Goal: Transaction & Acquisition: Purchase product/service

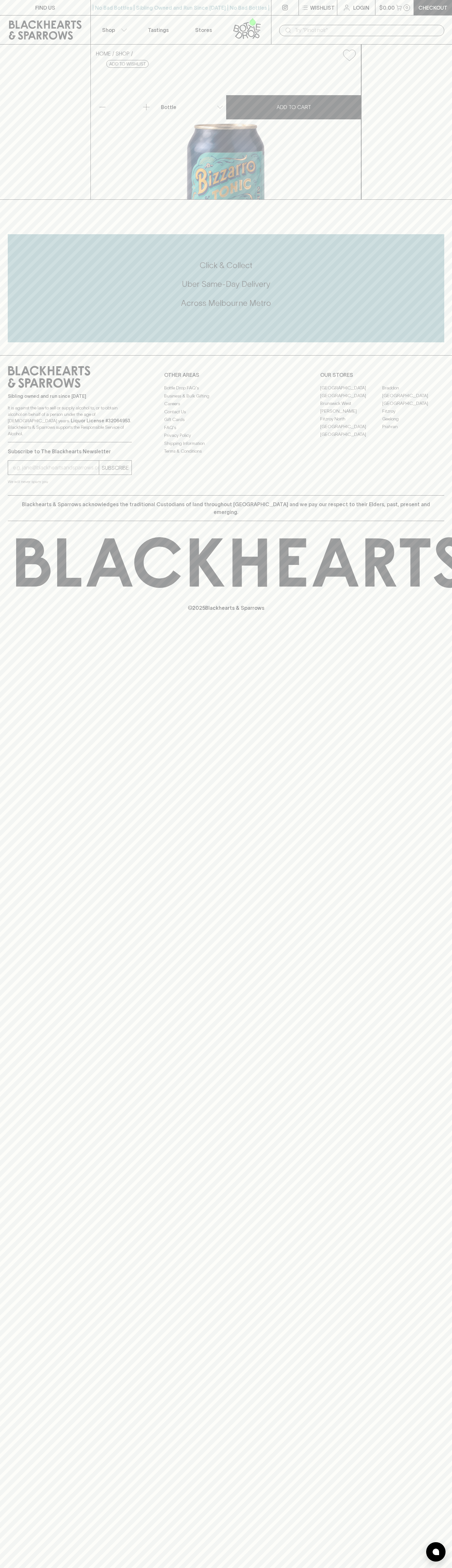
click at [331, 30] on input "text" at bounding box center [366, 30] width 144 height 10
click at [449, 200] on div "HOME SHOP [PERSON_NAME] x Mischief Brew Tonic Spritz 250ml $7.00 Add to wishlis…" at bounding box center [226, 122] width 452 height 155
click at [417, 1567] on html "FIND US | No Bad Bottles | Sibling Owned and Run Since 2006 | No Bad Bottles | …" at bounding box center [226, 784] width 452 height 1568
click at [29, 1417] on div "FIND US | No Bad Bottles | Sibling Owned and Run Since 2006 | No Bad Bottles | …" at bounding box center [226, 784] width 452 height 1568
